Goal: Use online tool/utility: Use online tool/utility

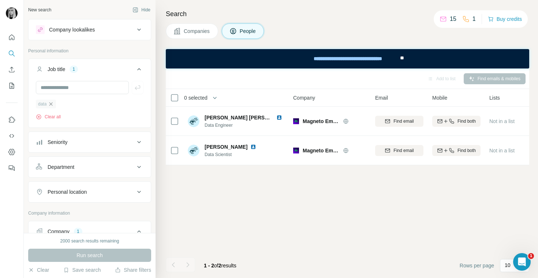
click at [50, 104] on icon "button" at bounding box center [51, 104] width 6 height 6
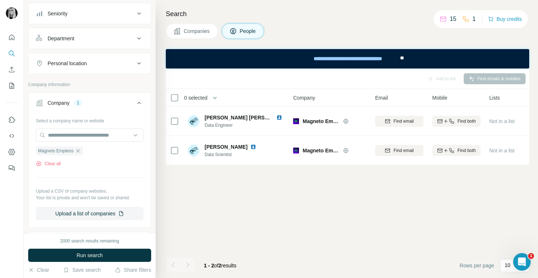
scroll to position [115, 0]
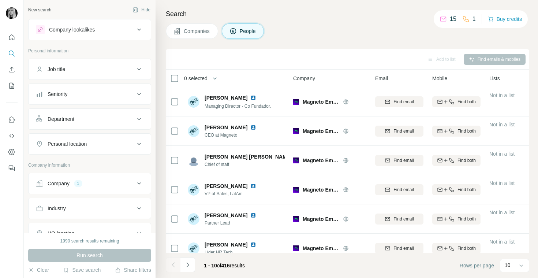
click at [92, 180] on div "Company 1" at bounding box center [85, 183] width 99 height 7
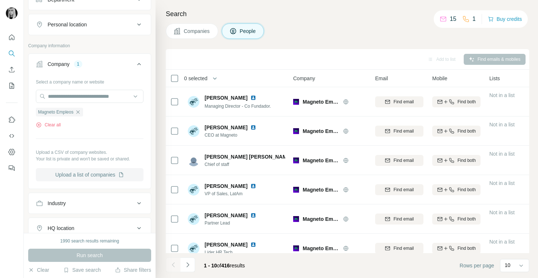
scroll to position [135, 0]
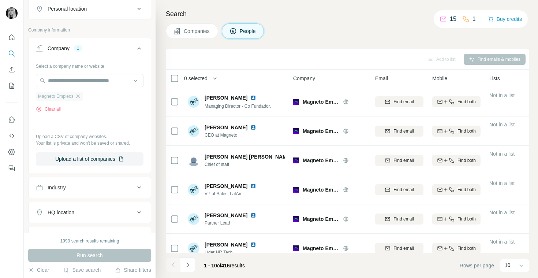
click at [78, 98] on icon "button" at bounding box center [78, 96] width 6 height 6
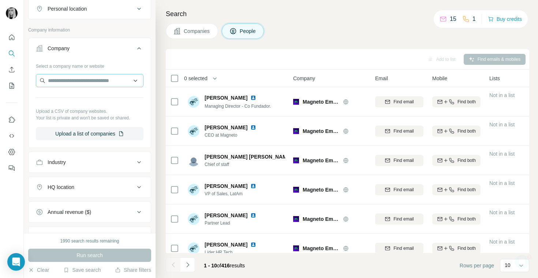
scroll to position [0, 0]
click at [82, 82] on input "text" at bounding box center [90, 80] width 108 height 13
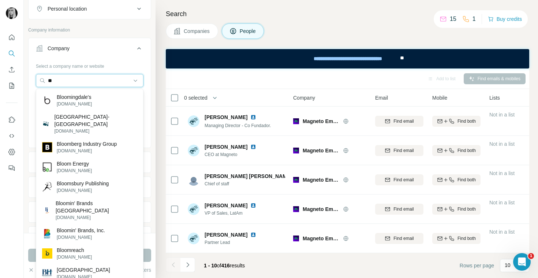
type input "*"
paste input "**********"
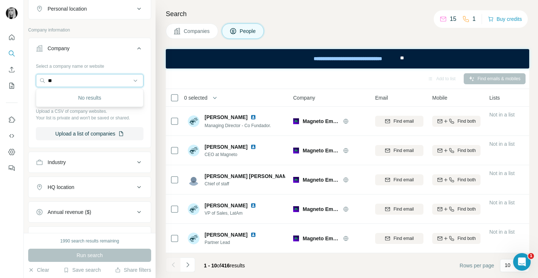
type input "*"
type input "*****"
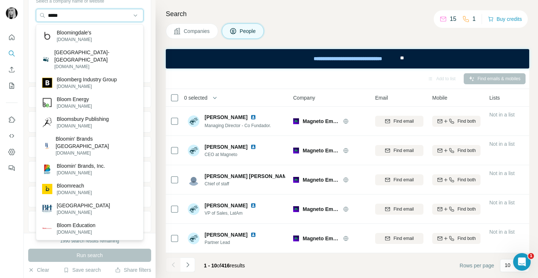
scroll to position [204, 0]
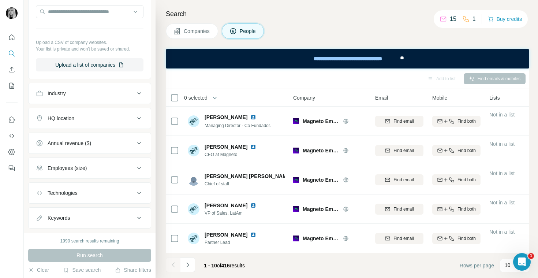
click at [163, 74] on div "Search Companies People Add to list Find emails & mobiles 0 selected People Com…" at bounding box center [347, 139] width 383 height 278
